Goal: Task Accomplishment & Management: Manage account settings

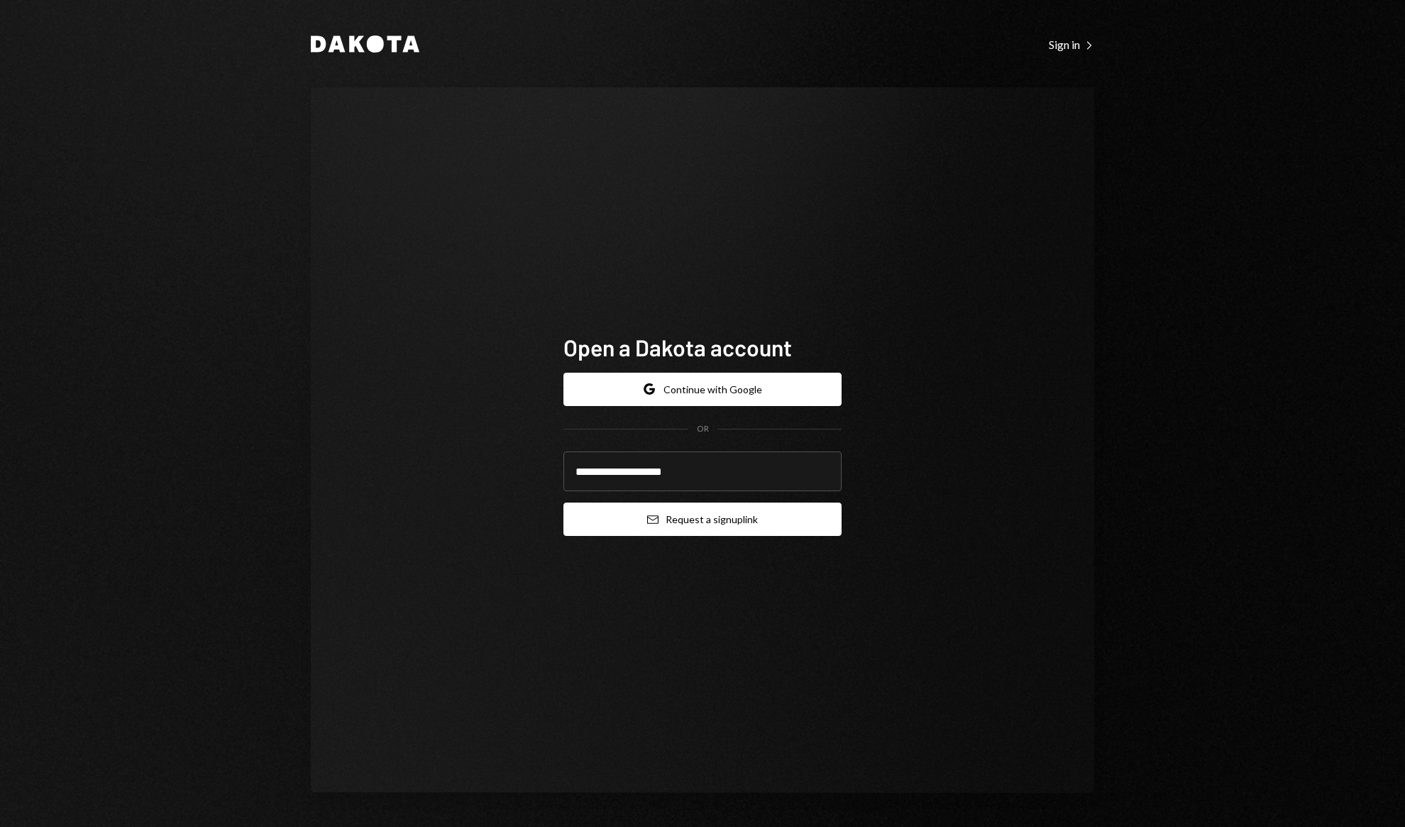
type input "**********"
click at [751, 517] on button "Email Request a sign up link" at bounding box center [702, 518] width 278 height 33
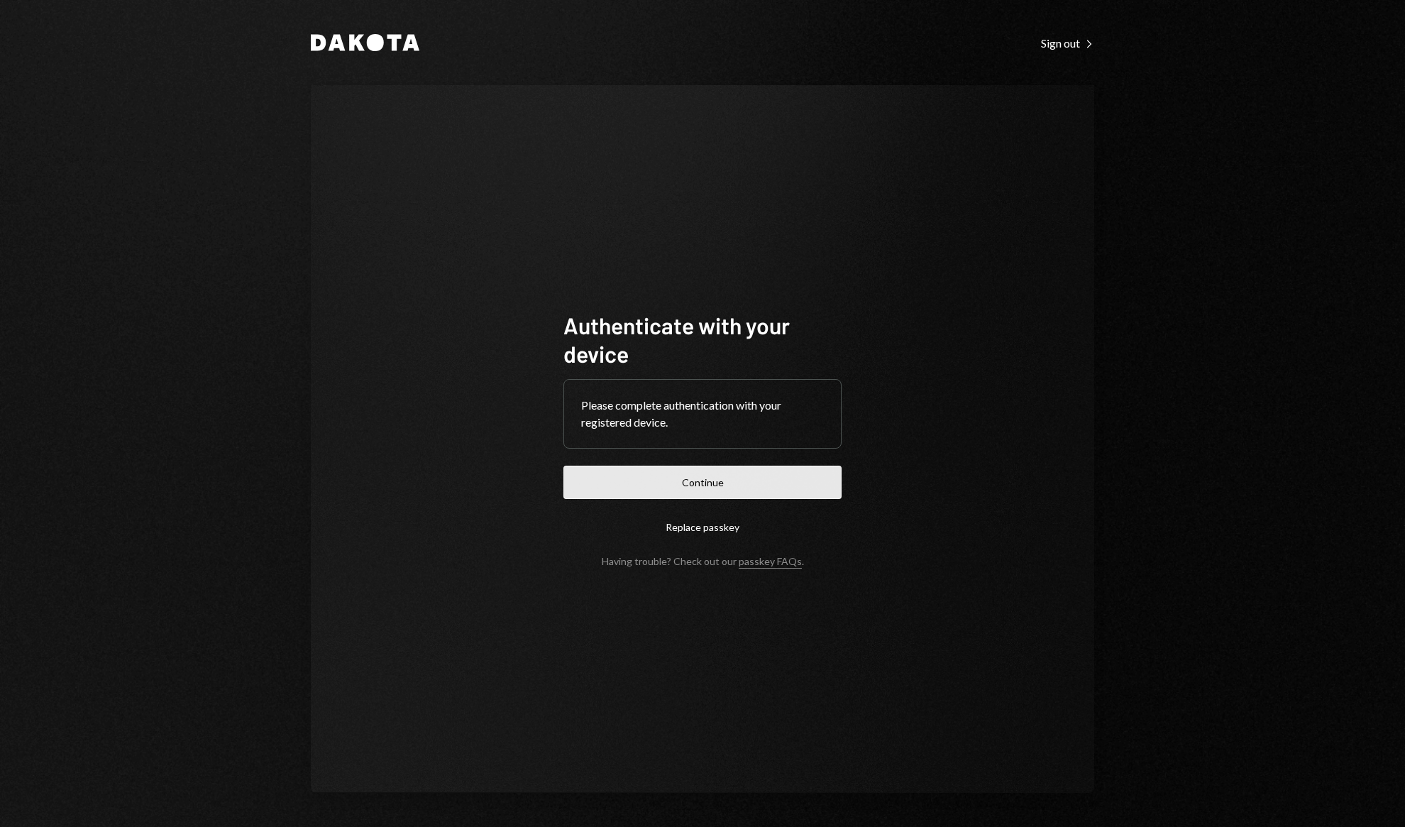
click at [725, 498] on button "Continue" at bounding box center [702, 481] width 278 height 33
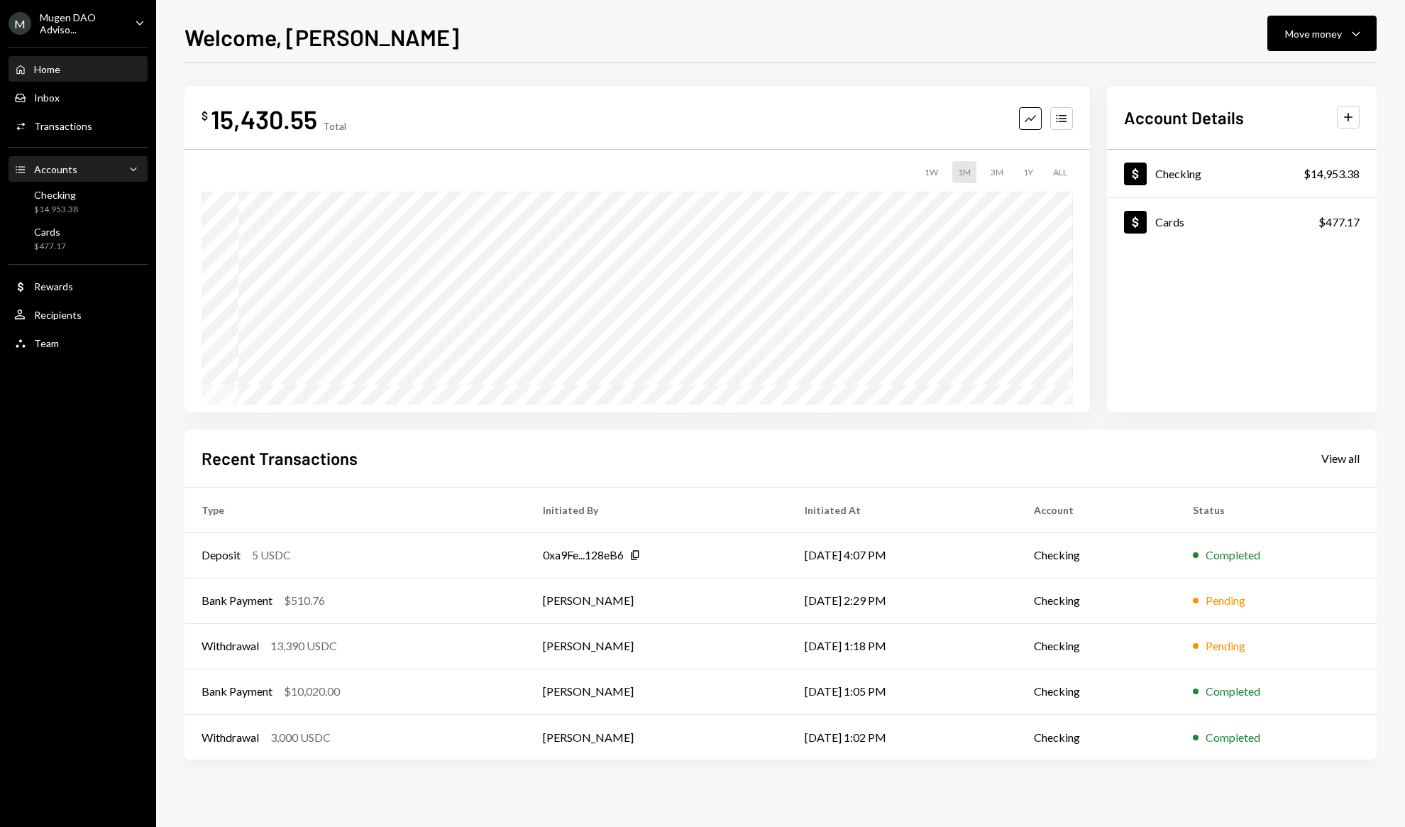
click at [67, 179] on div "Accounts Accounts Caret Down" at bounding box center [78, 170] width 128 height 24
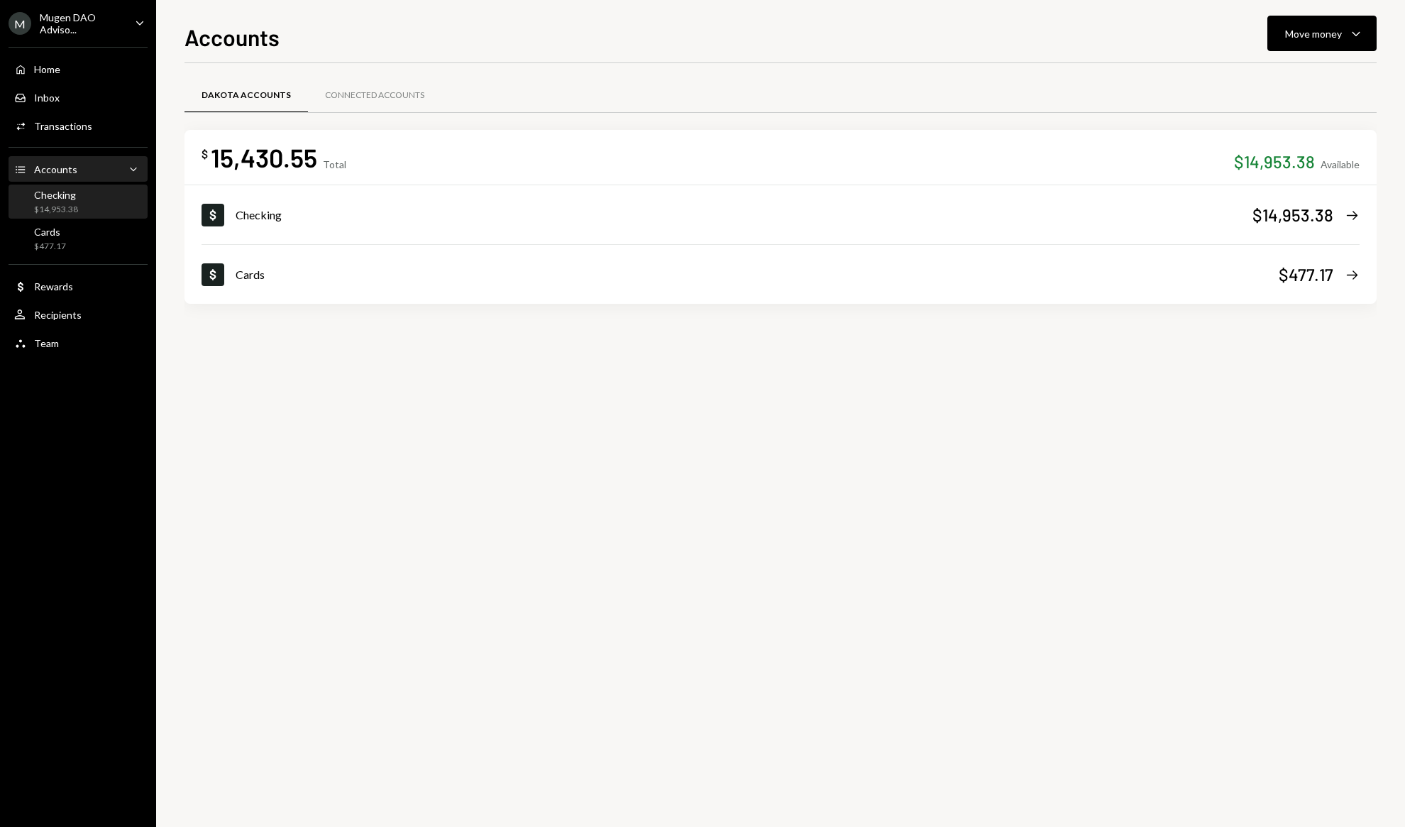
click at [62, 190] on div "Checking" at bounding box center [56, 195] width 44 height 12
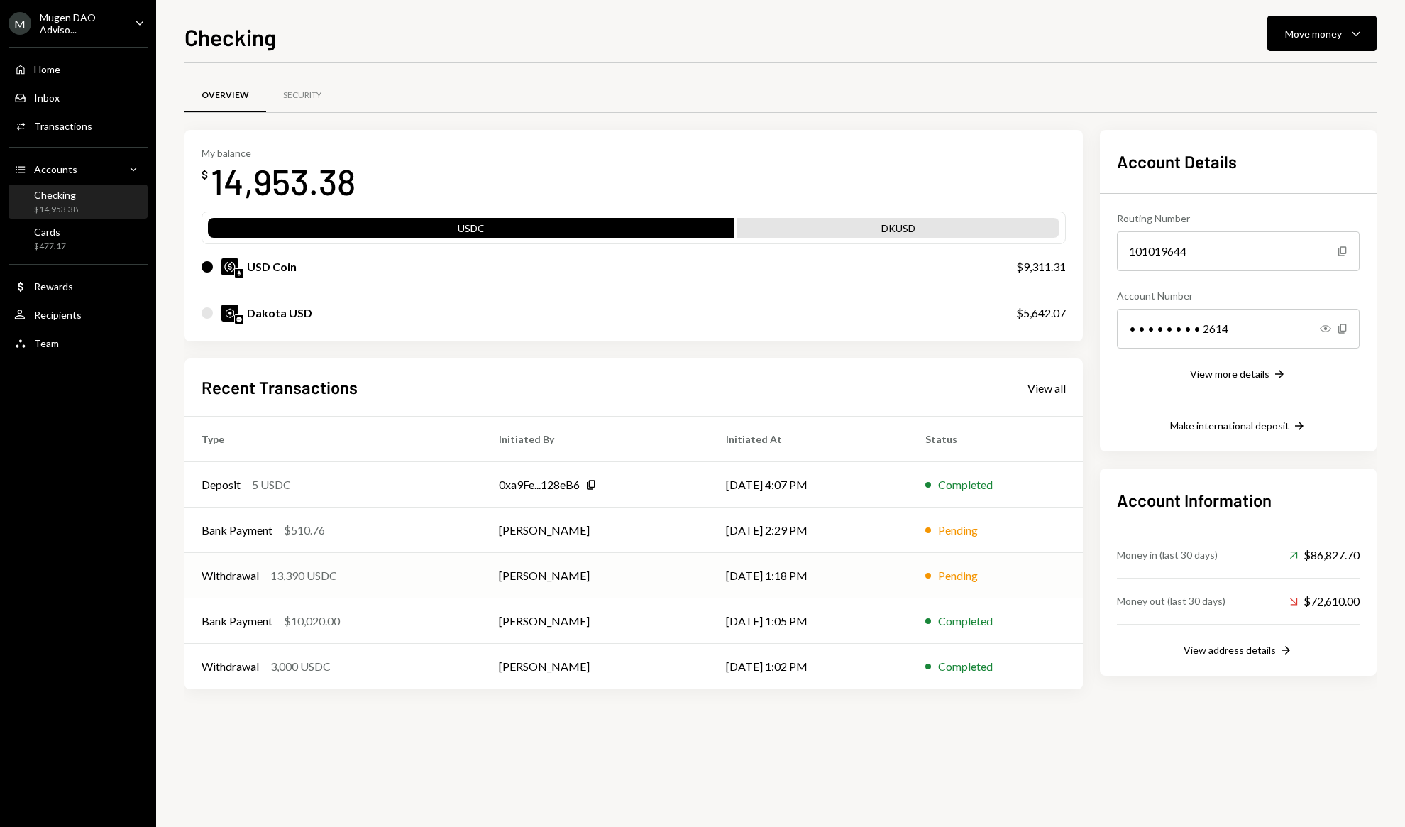
click at [355, 568] on div "Withdrawal 13,390 USDC" at bounding box center [333, 575] width 263 height 17
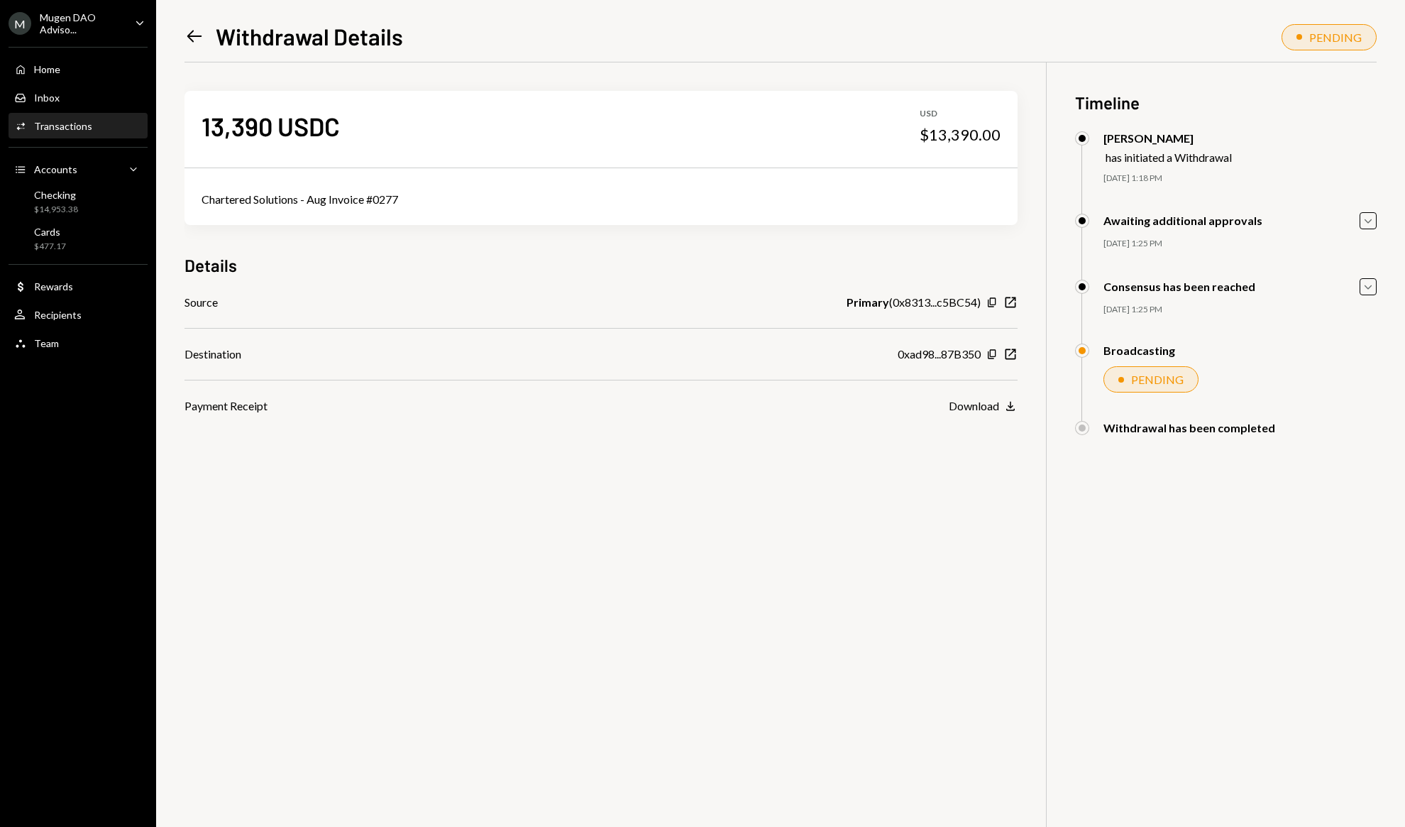
click at [183, 36] on div "Left Arrow Withdrawal Details PENDING 13,390 USDC USD $13,390.00 Chartered Solu…" at bounding box center [780, 413] width 1249 height 827
click at [202, 43] on icon "Left Arrow" at bounding box center [194, 36] width 20 height 20
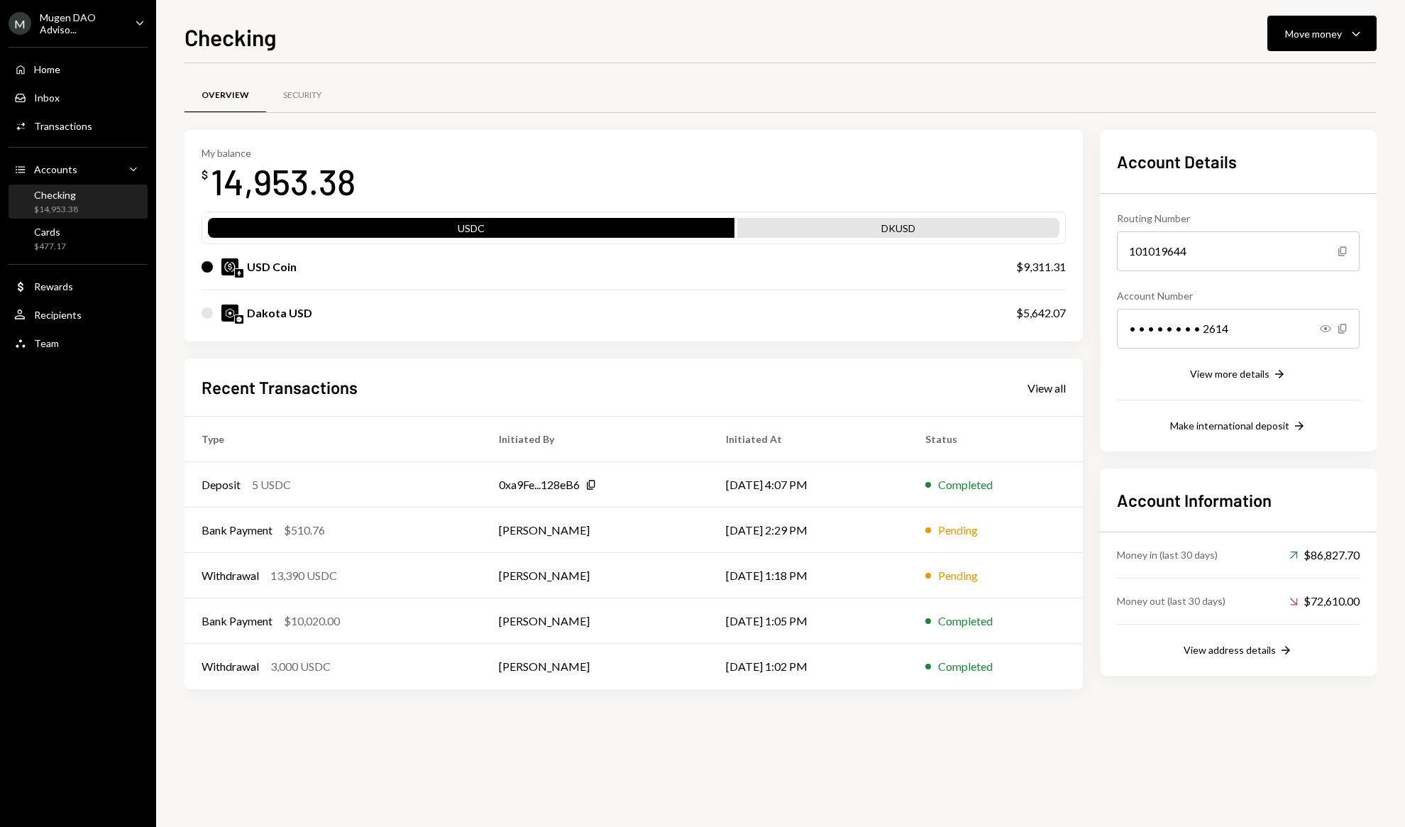
click at [72, 193] on div "Checking" at bounding box center [56, 195] width 44 height 12
click at [69, 206] on div "$14,953.38" at bounding box center [56, 210] width 44 height 12
click at [65, 198] on div "Checking" at bounding box center [56, 195] width 44 height 12
click at [65, 226] on div "Cards" at bounding box center [50, 232] width 32 height 12
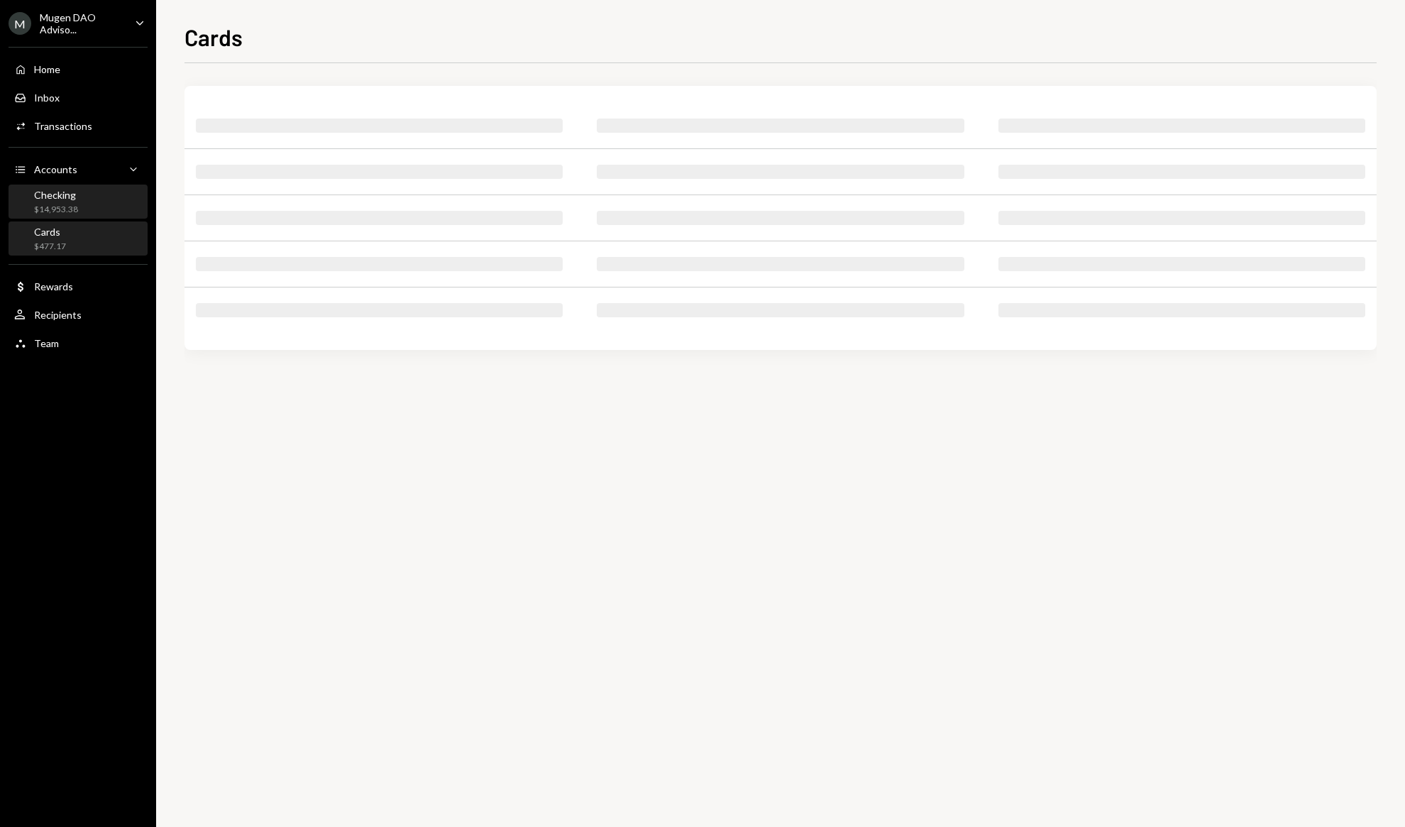
click at [76, 209] on div "$14,953.38" at bounding box center [56, 210] width 44 height 12
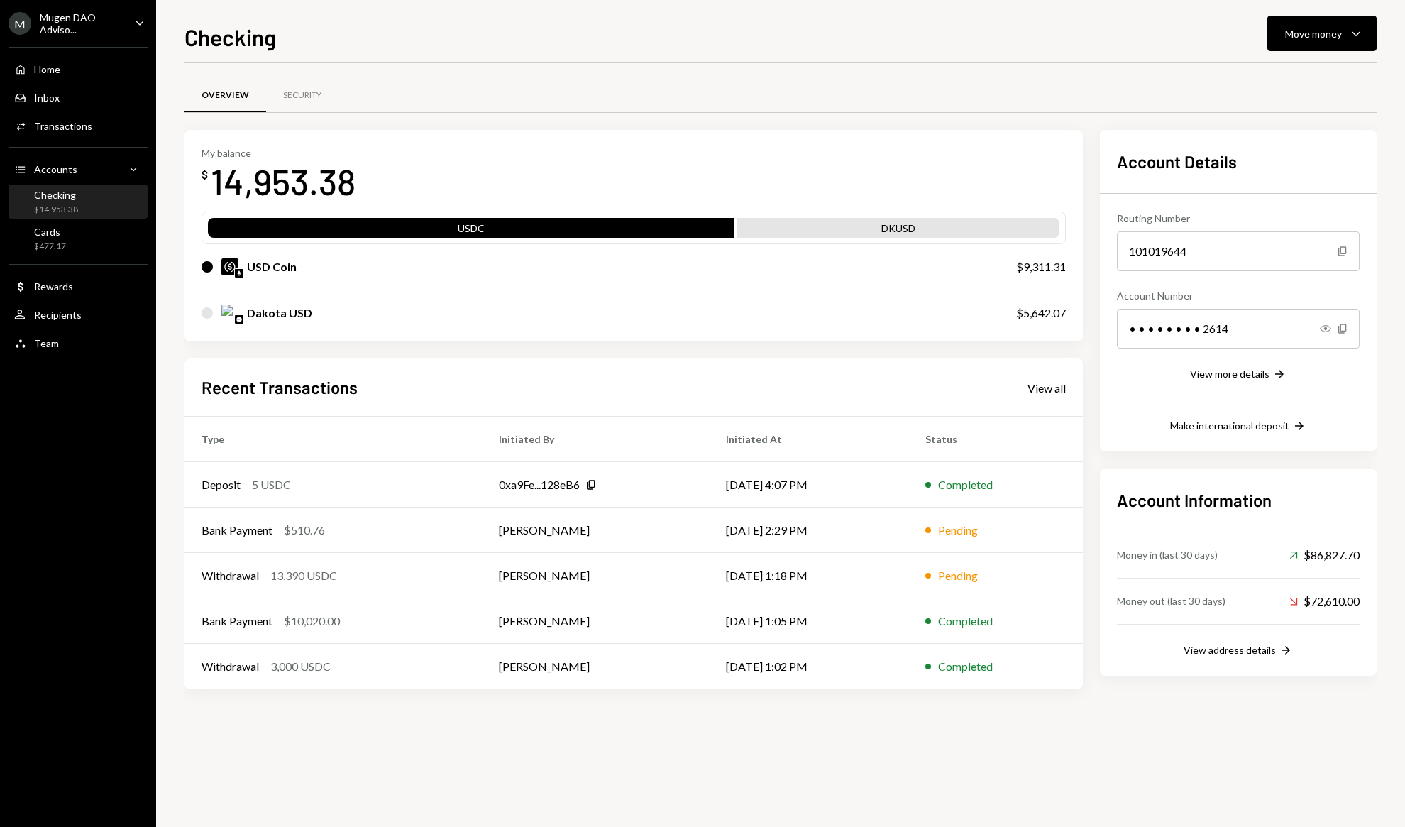
click at [76, 209] on div "$14,953.38" at bounding box center [56, 210] width 44 height 12
